Goal: Transaction & Acquisition: Purchase product/service

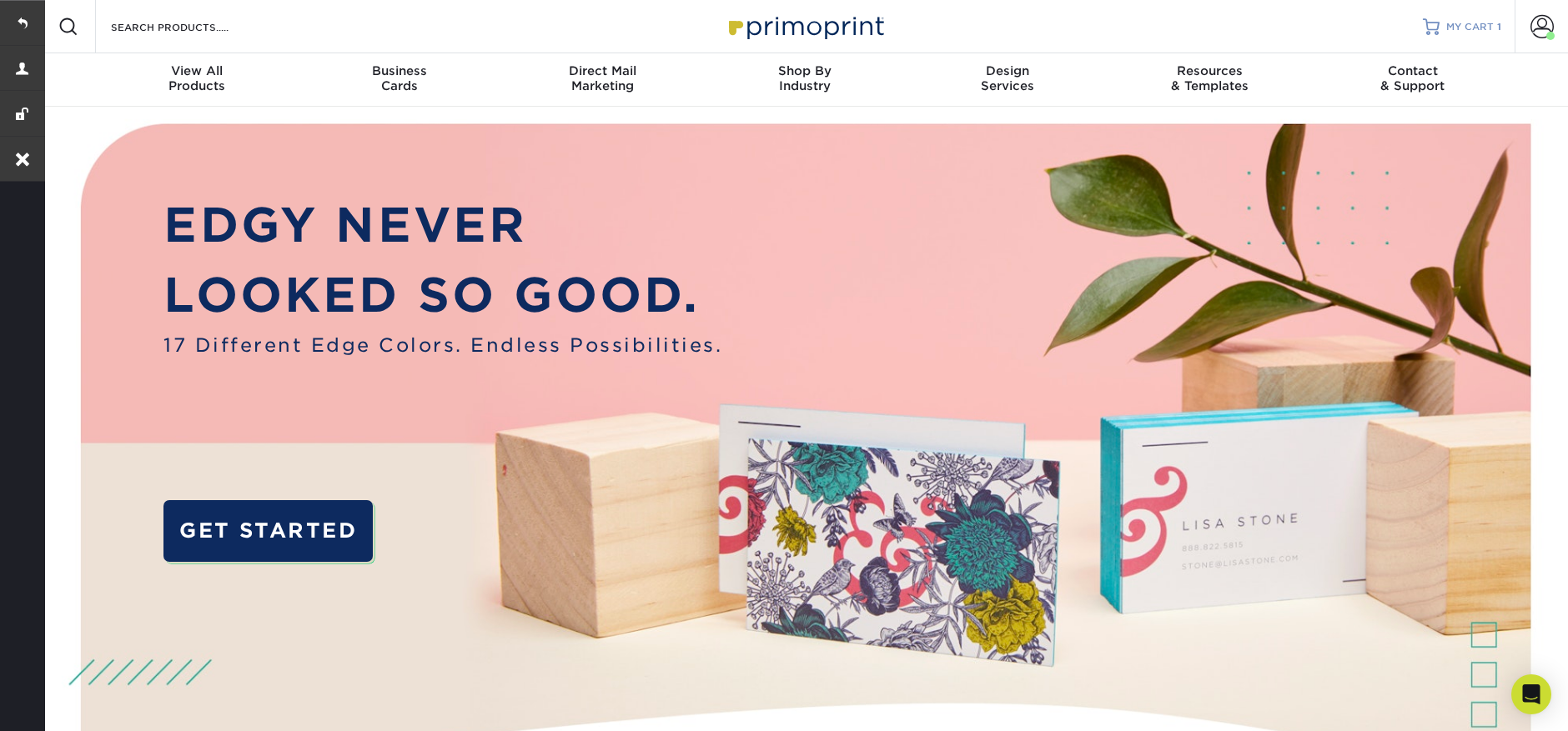
click at [1460, 28] on span "MY CART" at bounding box center [1470, 27] width 47 height 15
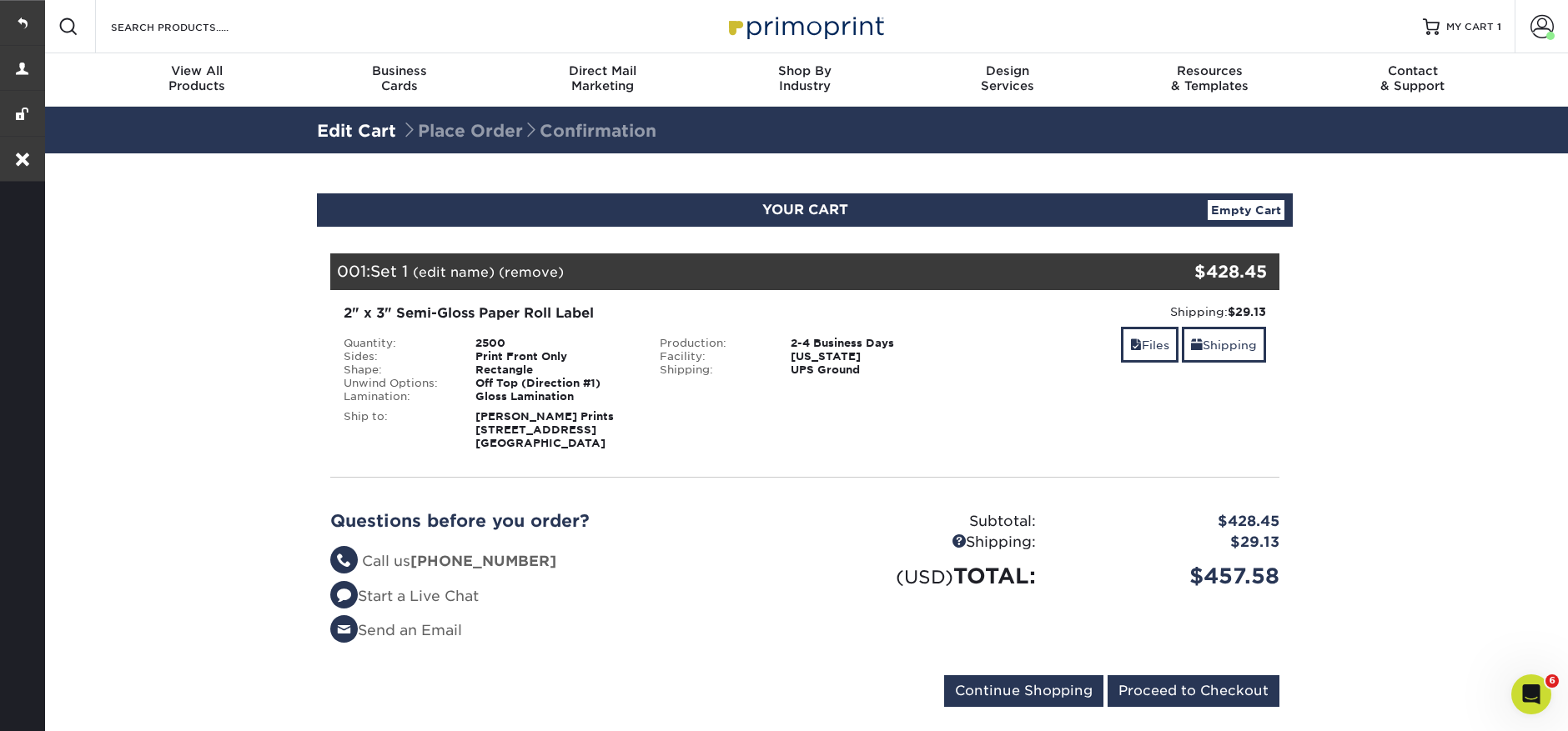
click at [473, 269] on link "(edit name)" at bounding box center [453, 271] width 81 height 16
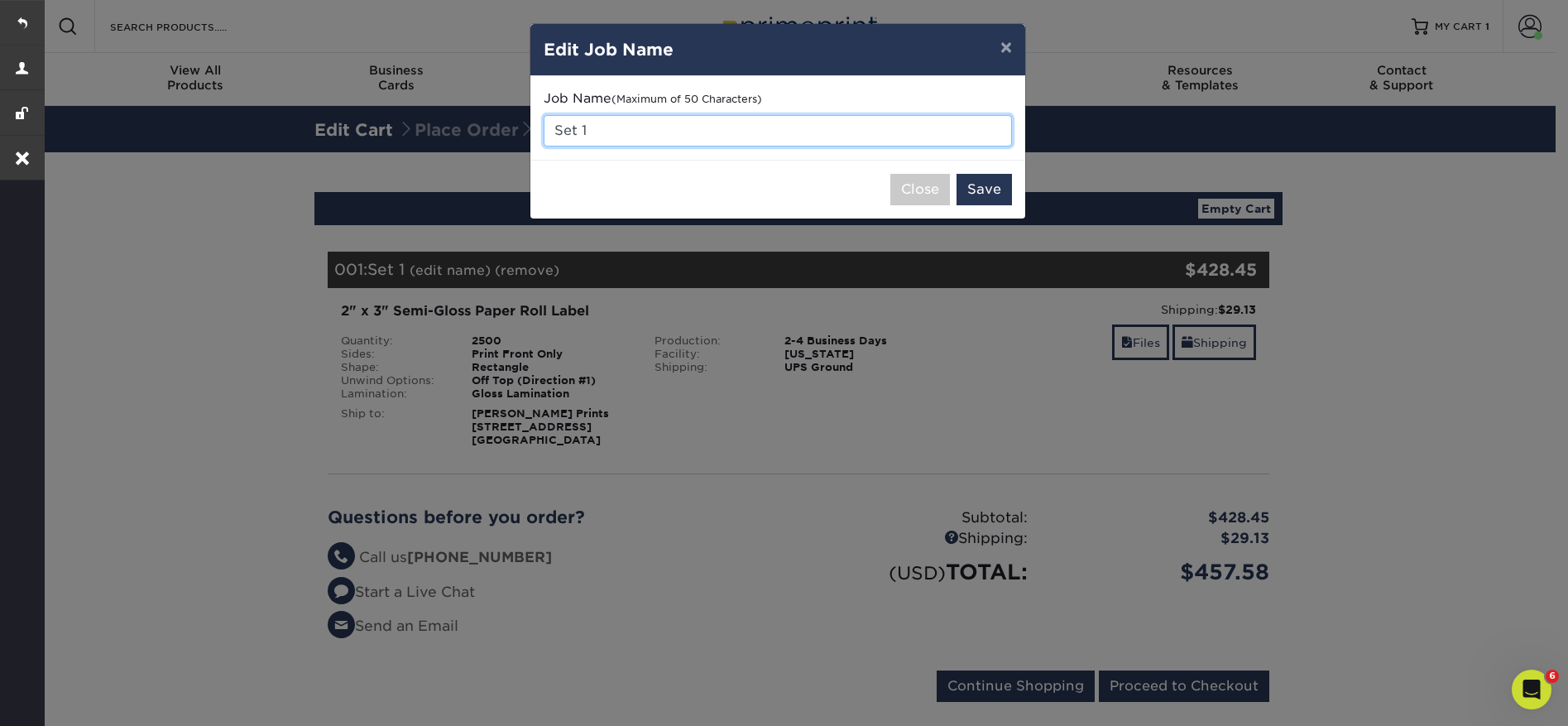
click at [653, 139] on input "Set 1" at bounding box center [777, 131] width 468 height 32
click at [653, 138] on input "Set 1" at bounding box center [777, 131] width 468 height 32
click at [653, 135] on input "Set 1" at bounding box center [777, 131] width 468 height 32
drag, startPoint x: 650, startPoint y: 132, endPoint x: 527, endPoint y: 126, distance: 123.1
click at [527, 126] on div "× Edit Job Name Job Name (Maximum of 50 Characters) Set 1 Close Save" at bounding box center [784, 363] width 1568 height 726
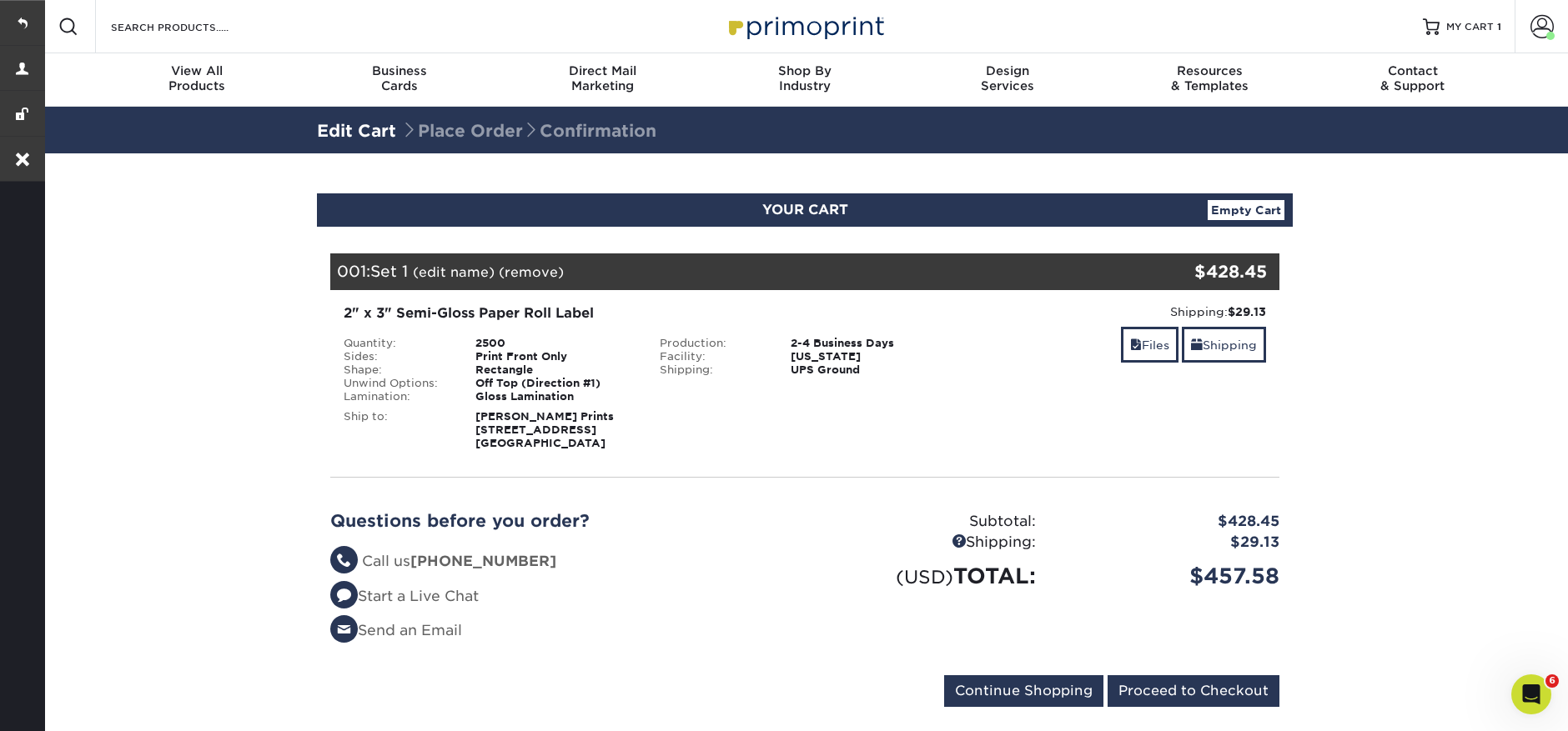
click at [447, 271] on link "(edit name)" at bounding box center [453, 271] width 81 height 16
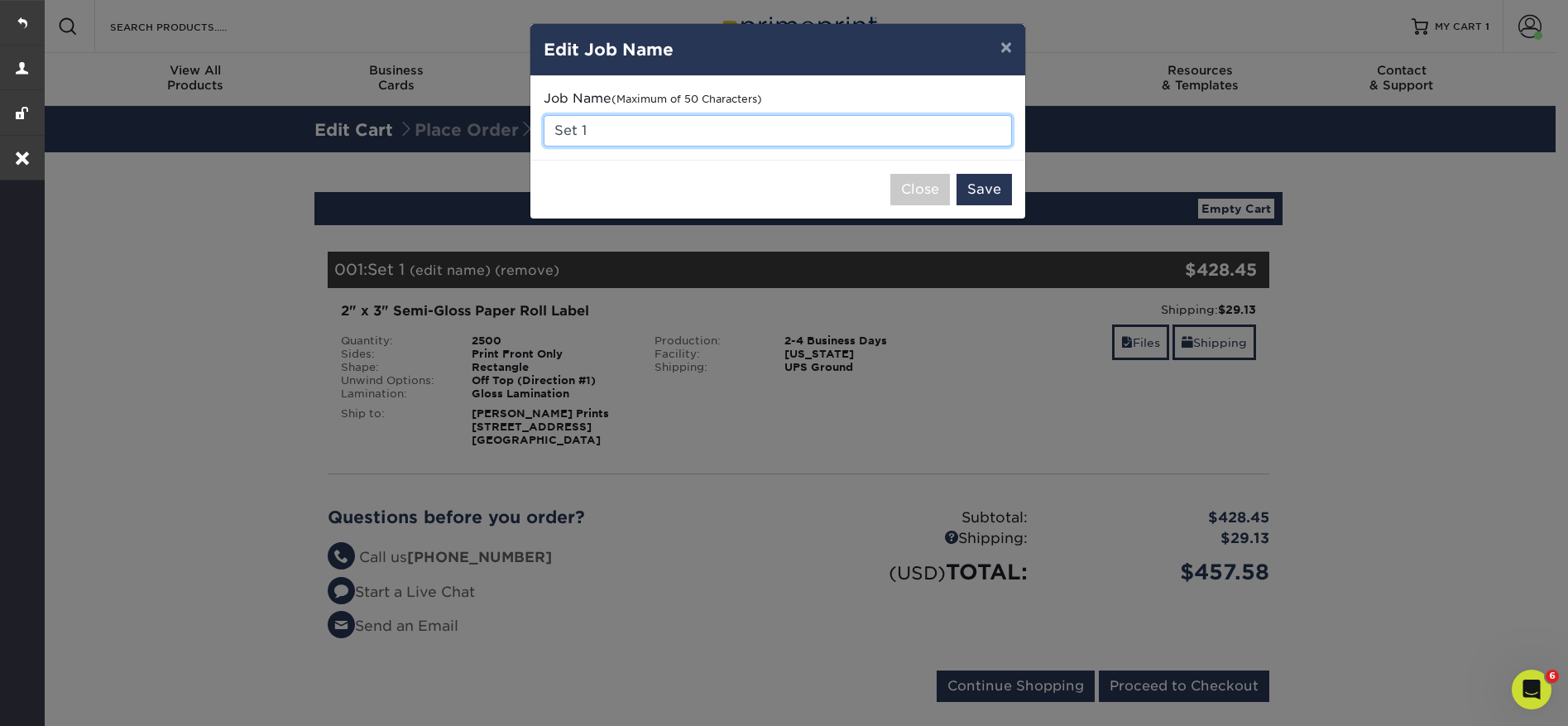
drag, startPoint x: 585, startPoint y: 129, endPoint x: 557, endPoint y: 130, distance: 28.0
click at [557, 130] on input "Set 1" at bounding box center [777, 131] width 468 height 32
type input "Roll labels - reorder"
click at [999, 196] on button "Save" at bounding box center [984, 189] width 55 height 32
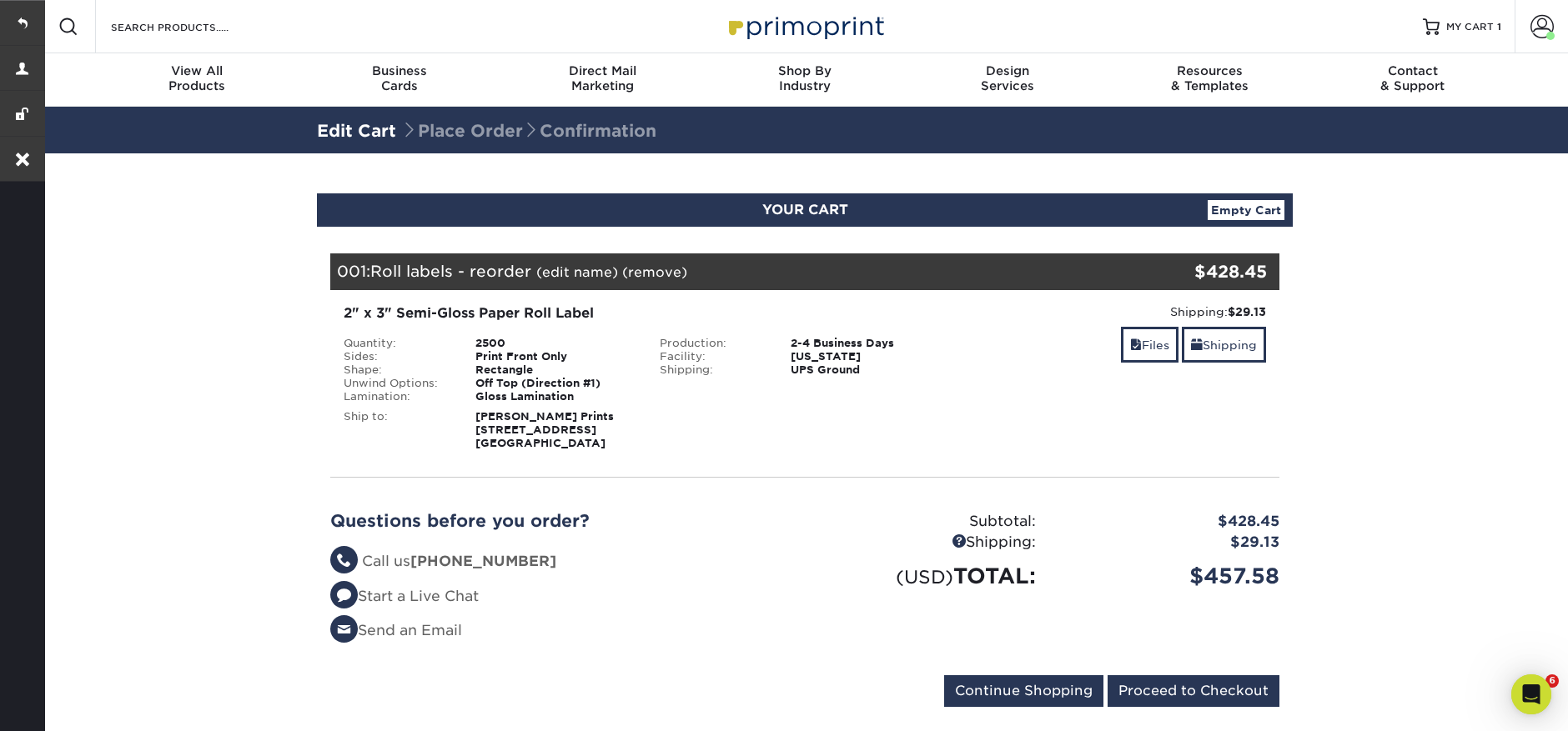
click at [578, 275] on link "(edit name)" at bounding box center [576, 271] width 81 height 16
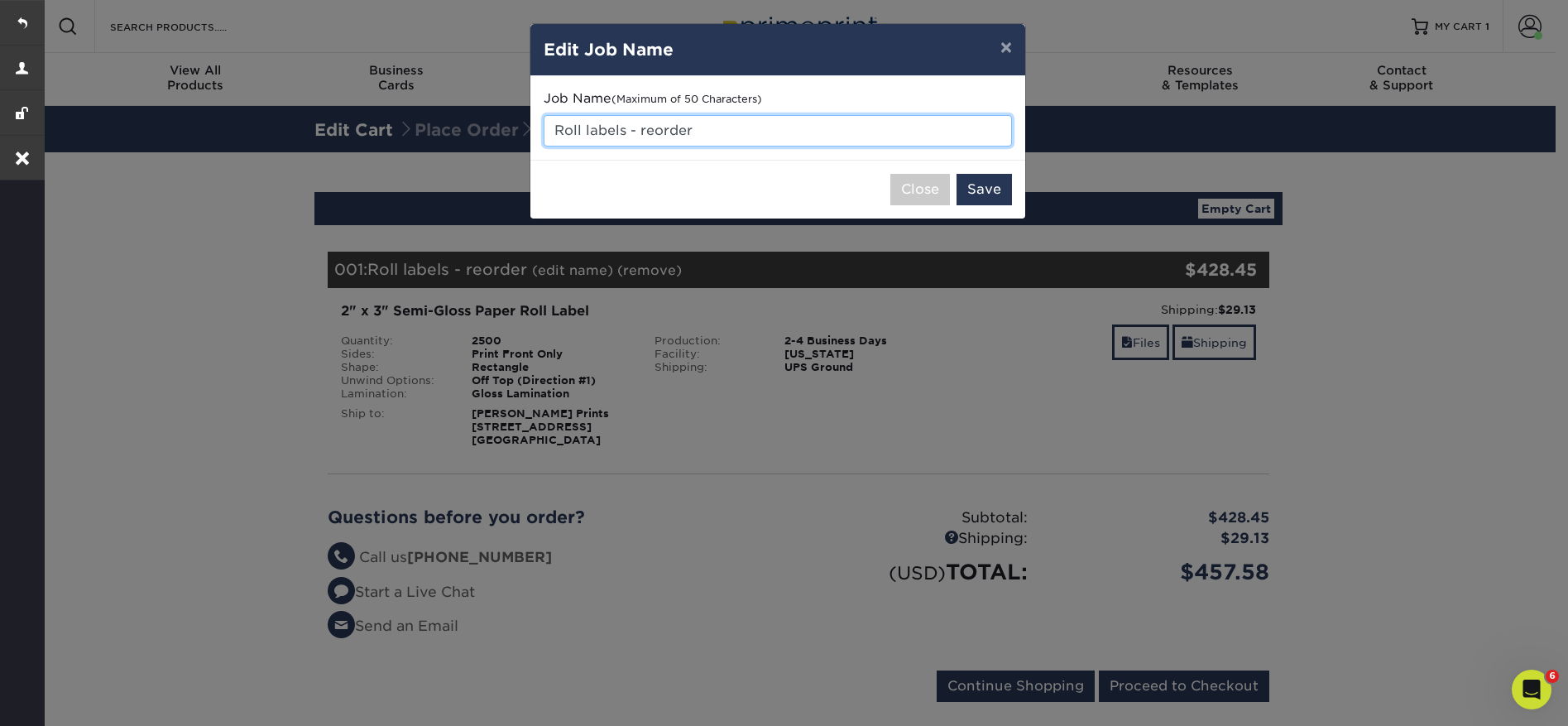
click at [720, 126] on input "Roll labels - reorder" at bounding box center [777, 131] width 468 height 32
click at [715, 129] on input "Roll labels - reorder" at bounding box center [777, 131] width 468 height 32
paste input "24321-10549-23972"
type input "Roll labels - reorder 24321-10549-23972"
click at [976, 202] on button "Save" at bounding box center [984, 189] width 55 height 32
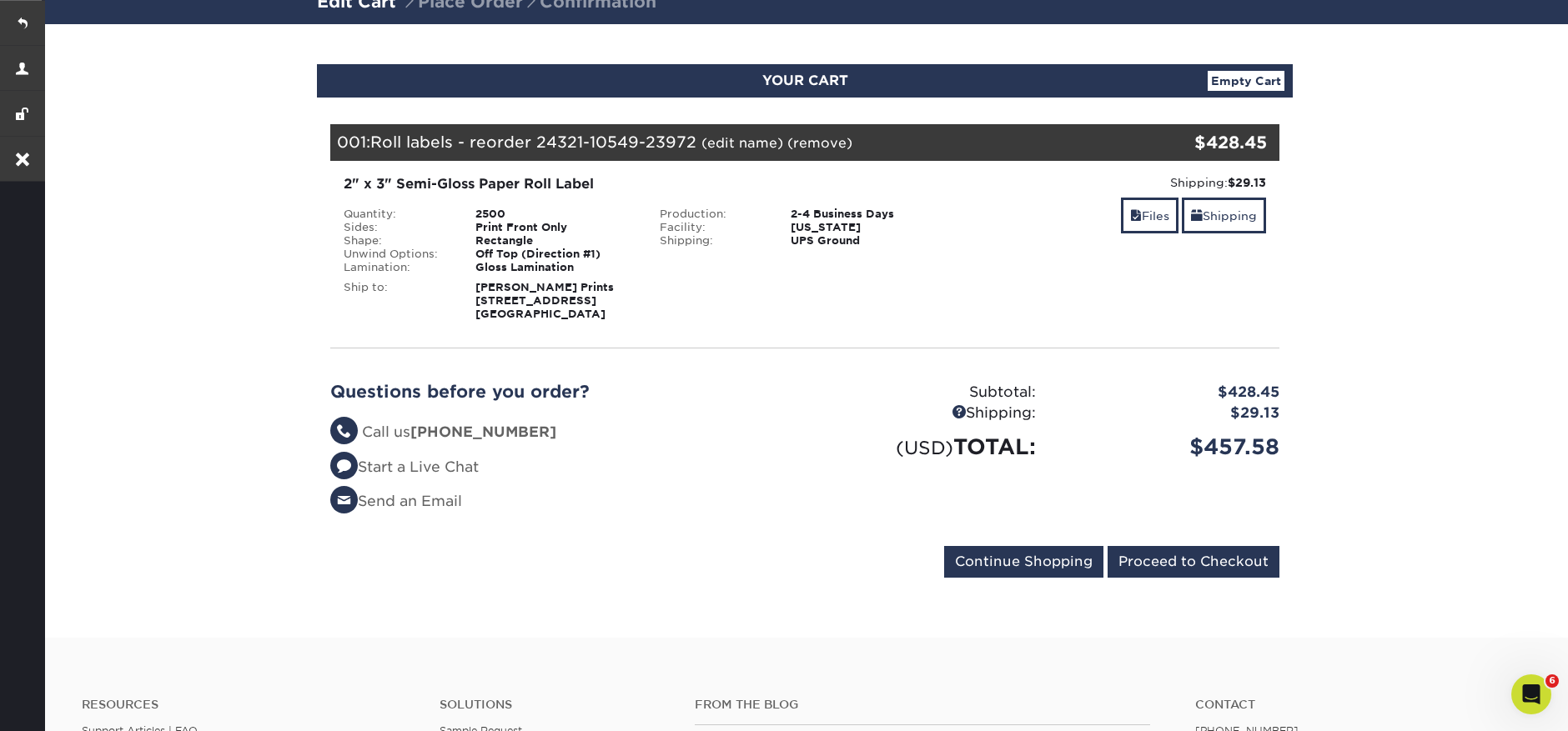
scroll to position [131, 0]
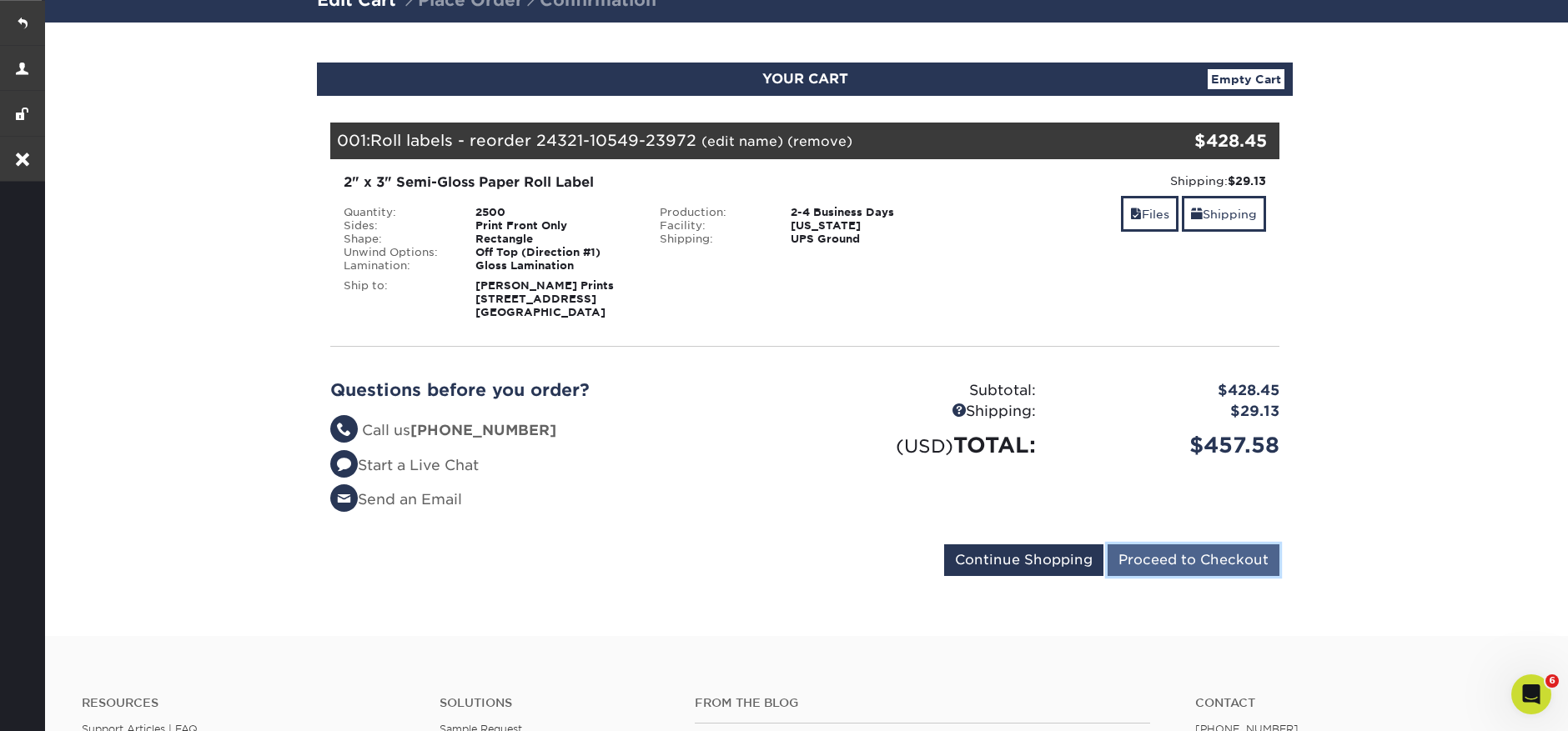
click at [1235, 567] on input "Proceed to Checkout" at bounding box center [1194, 559] width 172 height 32
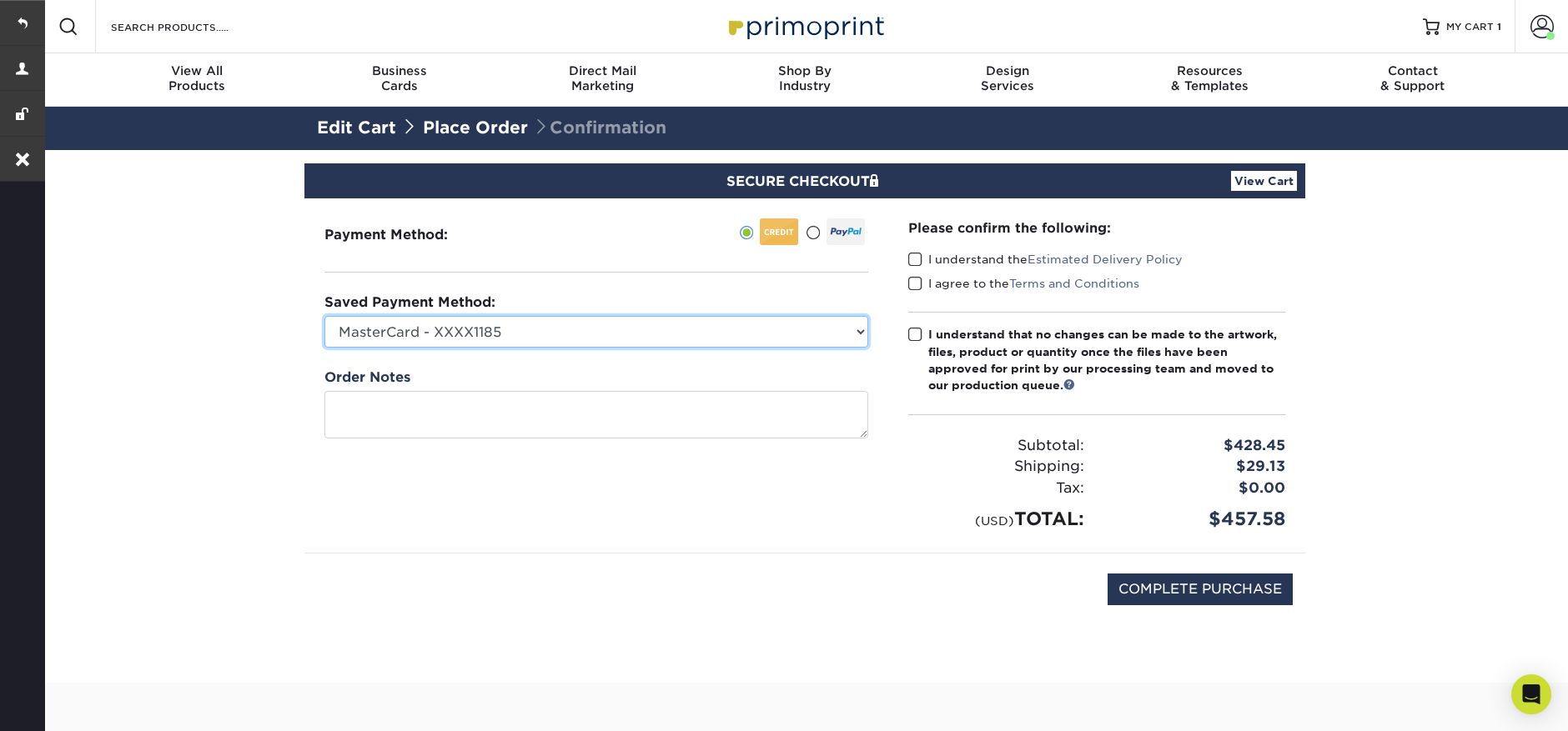
click at [610, 339] on select "MasterCard - XXXX1185 MasterCard - XXXX3131 MasterCard - XXXX0188 MasterCard - …" at bounding box center [595, 331] width 543 height 32
select select "71158"
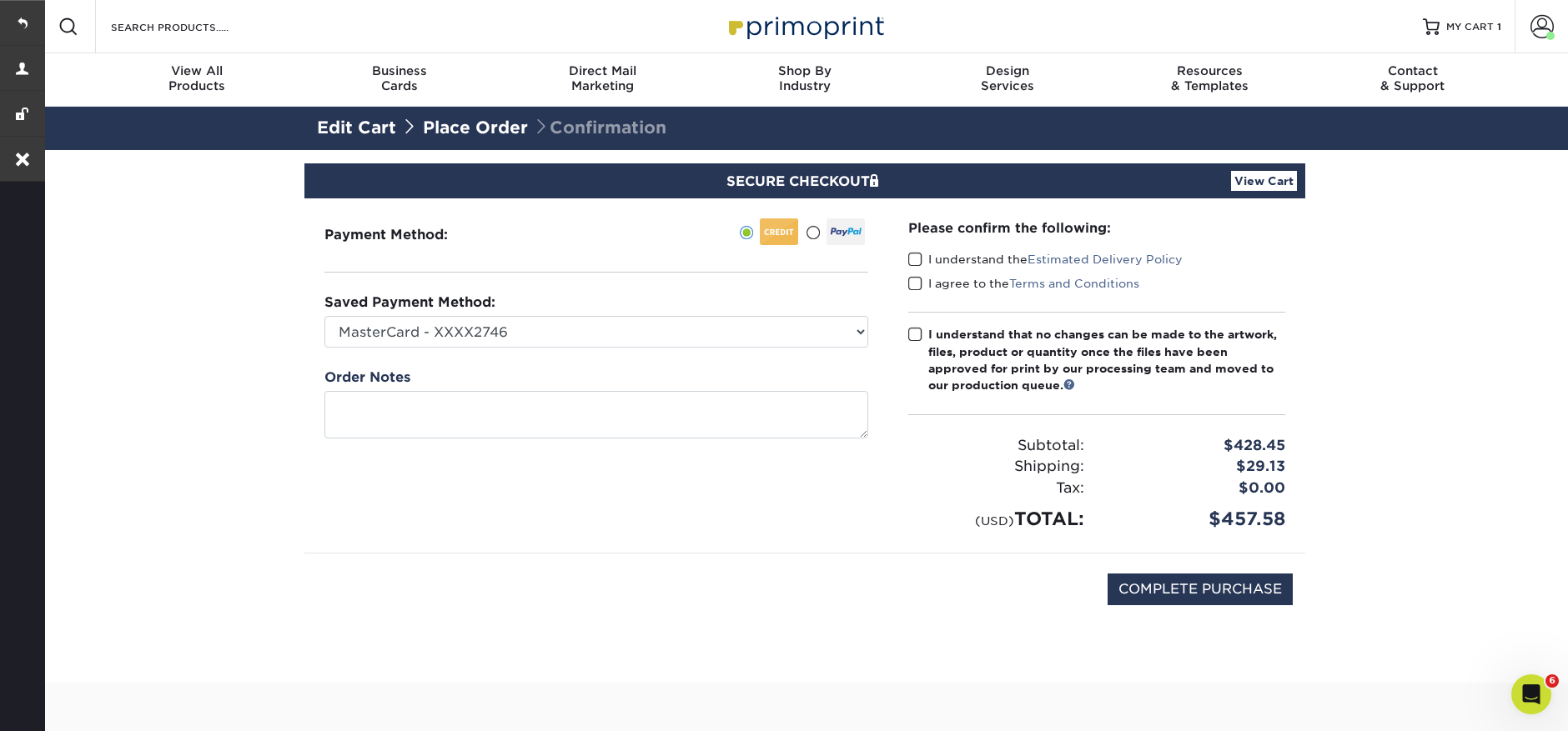
click at [921, 259] on span at bounding box center [915, 259] width 15 height 16
click at [0, 0] on input "I understand the Estimated Delivery Policy" at bounding box center [0, 0] width 0 height 0
click at [918, 281] on span at bounding box center [915, 283] width 15 height 16
click at [0, 0] on input "I agree to the Terms and Conditions" at bounding box center [0, 0] width 0 height 0
click at [920, 333] on span at bounding box center [915, 334] width 15 height 16
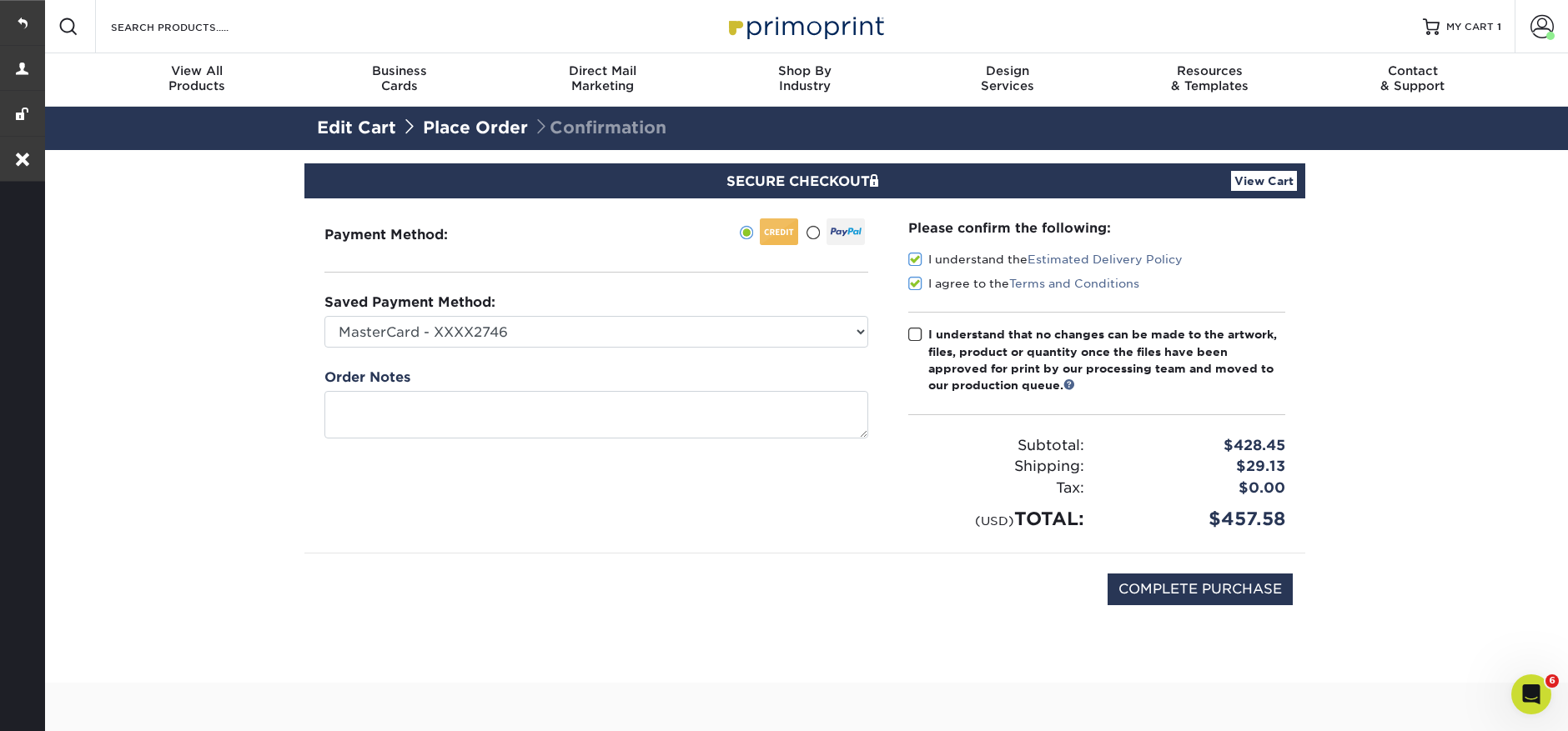
click at [0, 0] on input "I understand that no changes can be made to the artwork, files, product or quan…" at bounding box center [0, 0] width 0 height 0
click at [1224, 589] on input "COMPLETE PURCHASE" at bounding box center [1200, 589] width 185 height 32
type input "PROCESSING, PLEASE WAIT..."
